Goal: Find specific page/section: Find specific page/section

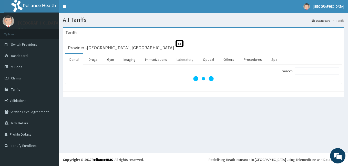
click at [185, 61] on link "Laboratory" at bounding box center [184, 59] width 25 height 11
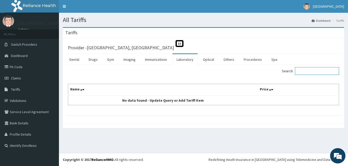
click at [306, 71] on input "Search:" at bounding box center [317, 71] width 44 height 8
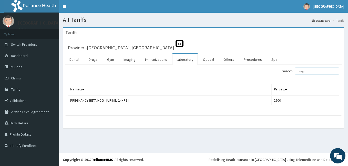
type input "pregn"
